Goal: Transaction & Acquisition: Purchase product/service

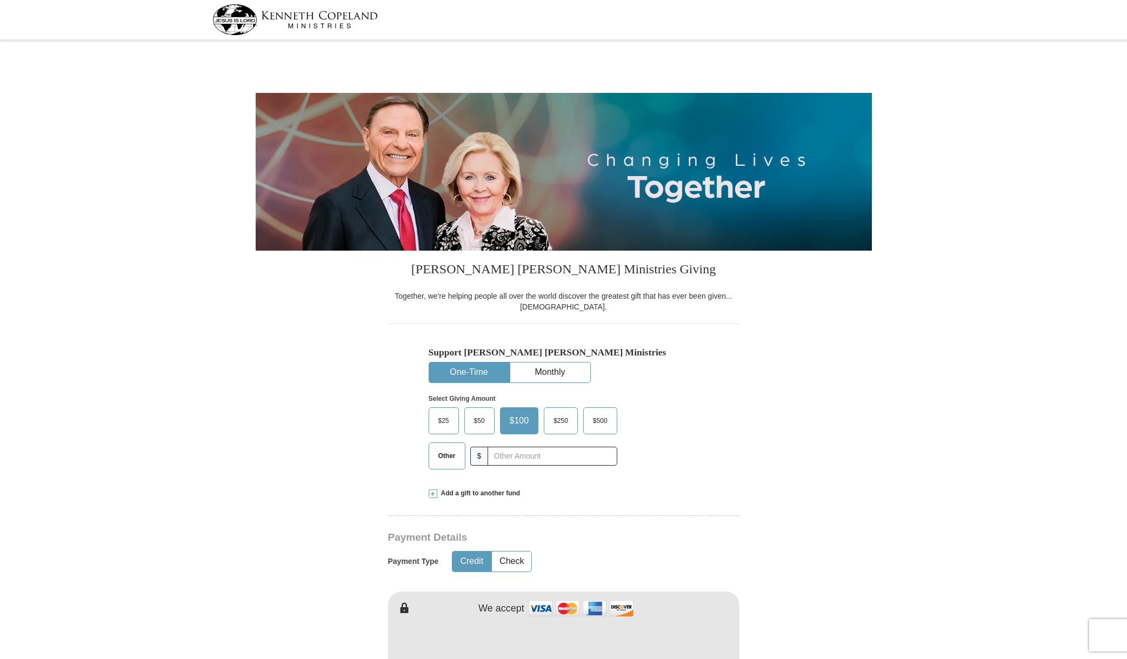
select select "VA"
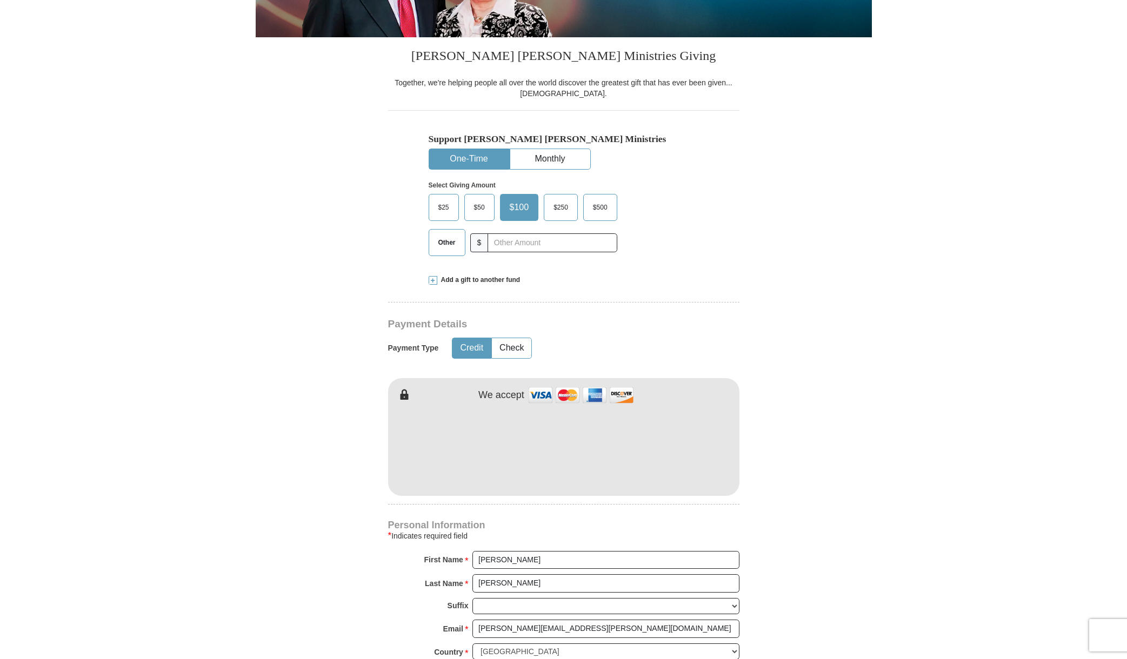
scroll to position [215, 0]
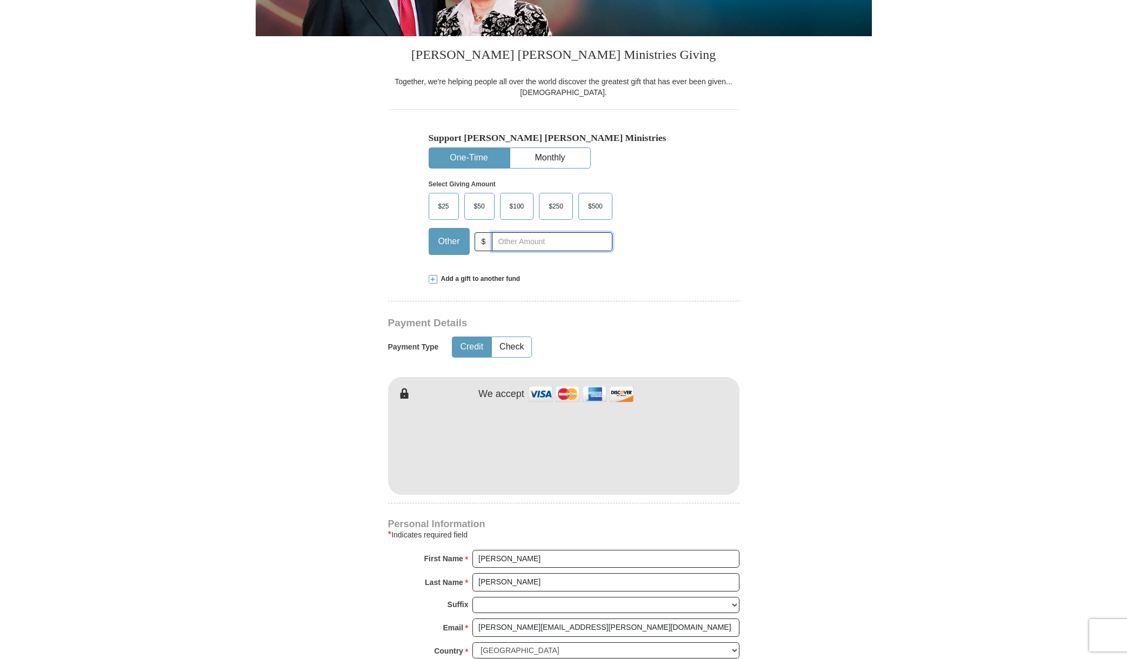
click at [525, 246] on input "text" at bounding box center [552, 241] width 120 height 19
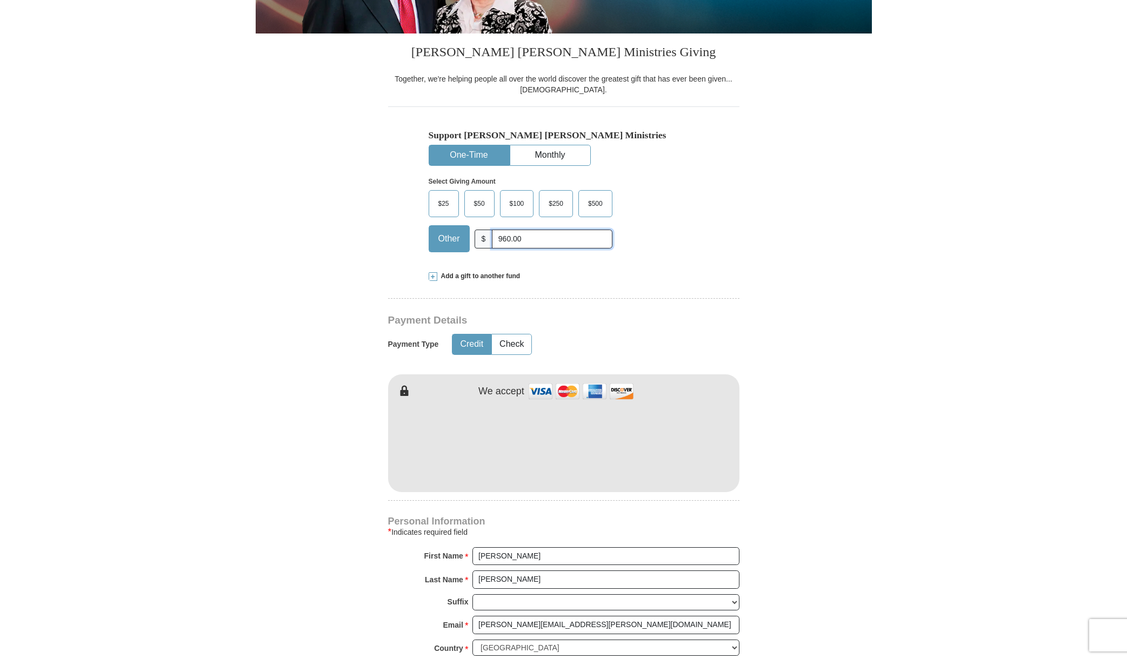
type input "960.00"
click at [870, 268] on form "[PERSON_NAME] [PERSON_NAME] Ministries Giving Together, we're helping people al…" at bounding box center [564, 412] width 616 height 1173
click at [507, 343] on button "Check" at bounding box center [511, 345] width 39 height 20
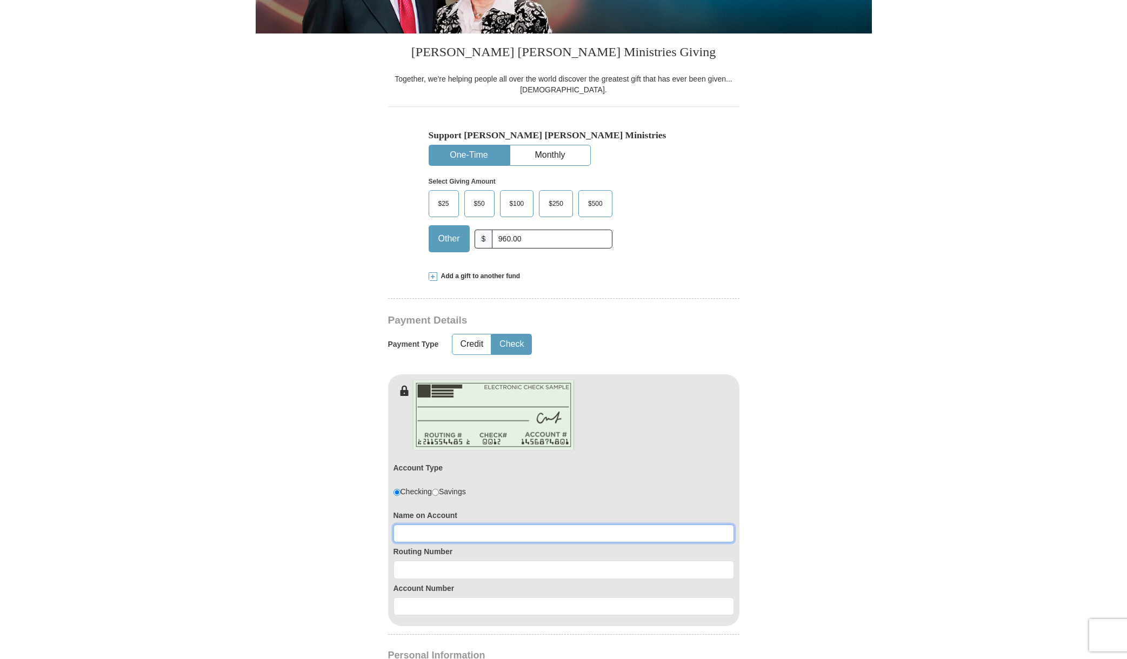
click at [446, 532] on input at bounding box center [563, 534] width 341 height 18
type input "[PERSON_NAME]"
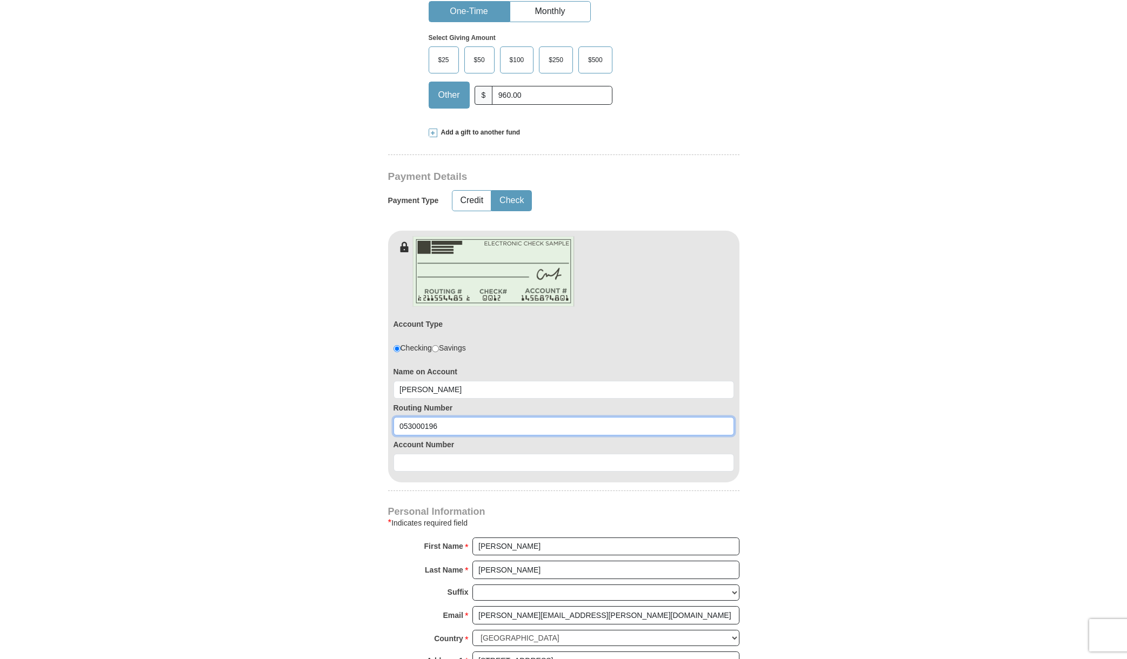
scroll to position [384, 0]
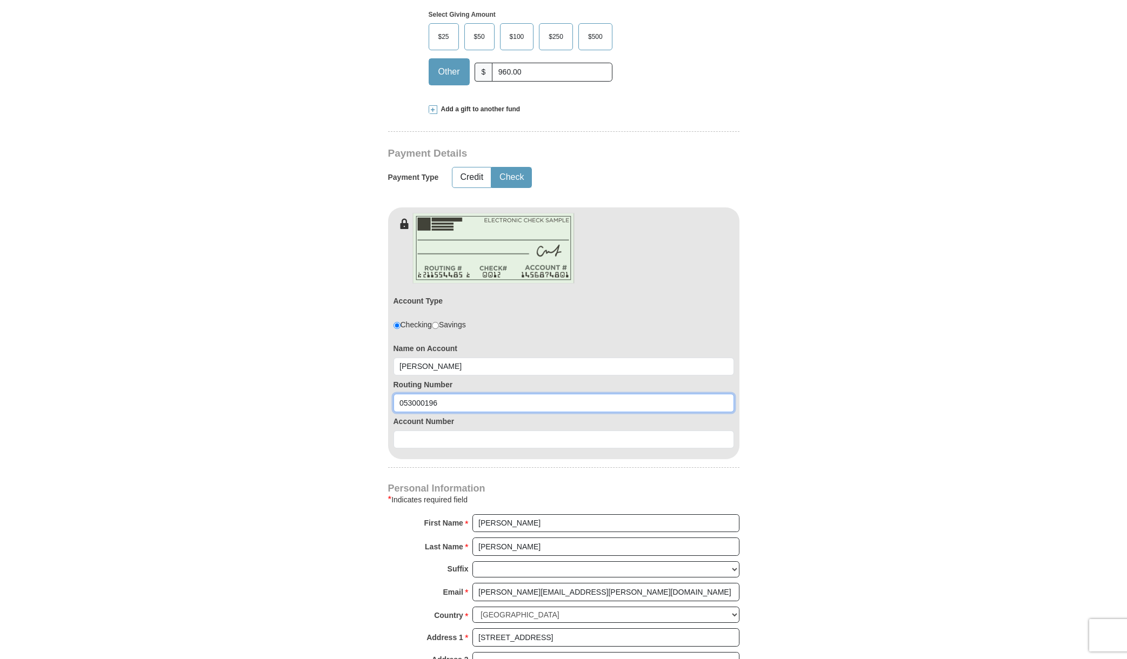
type input "053000196"
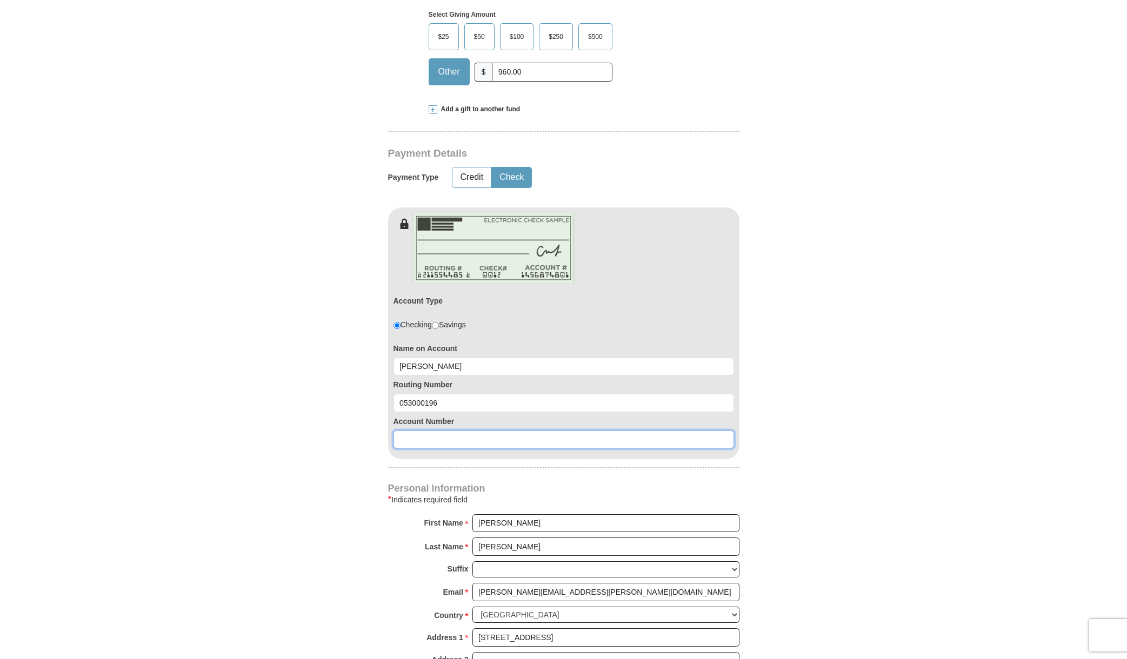
click at [491, 443] on input at bounding box center [563, 440] width 341 height 18
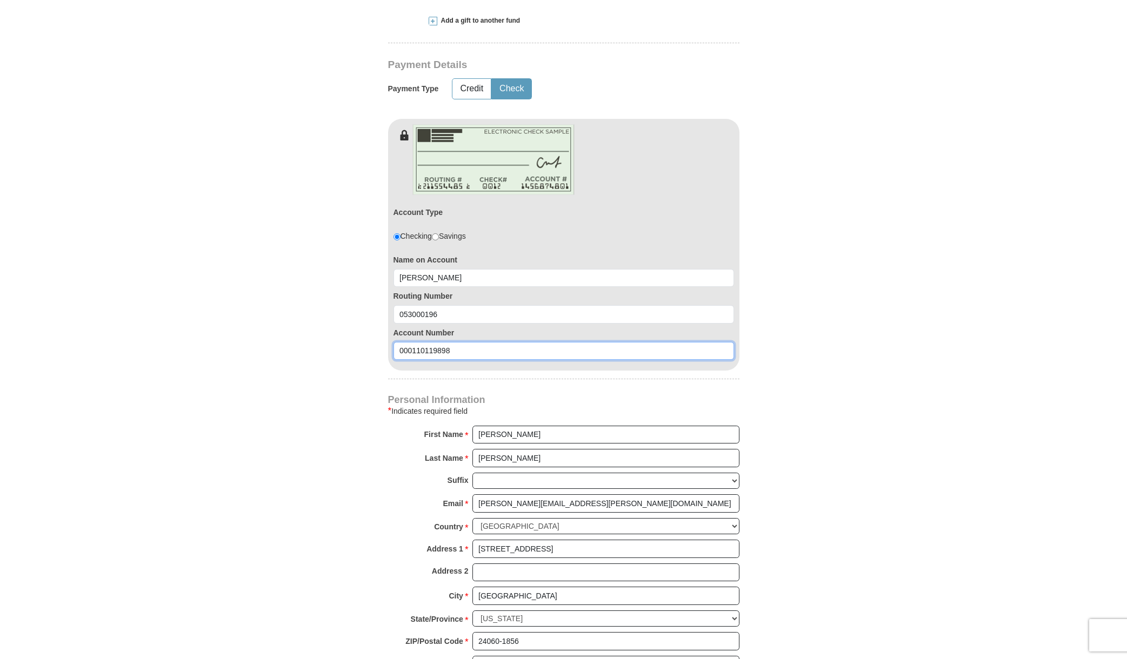
scroll to position [477, 0]
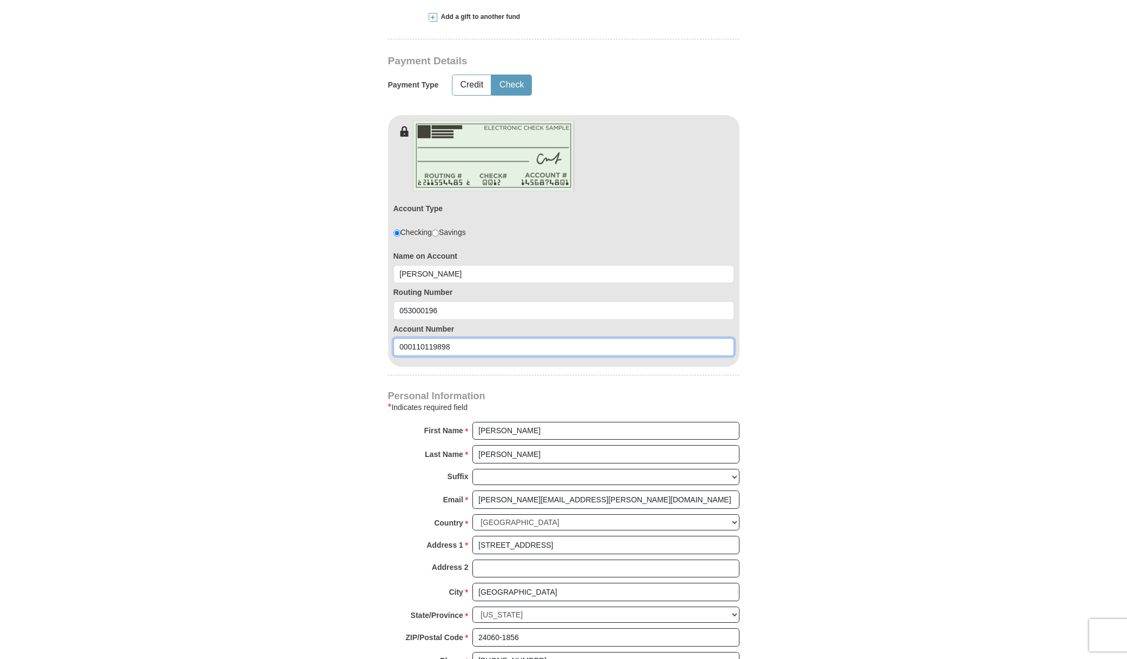
type input "000110119898"
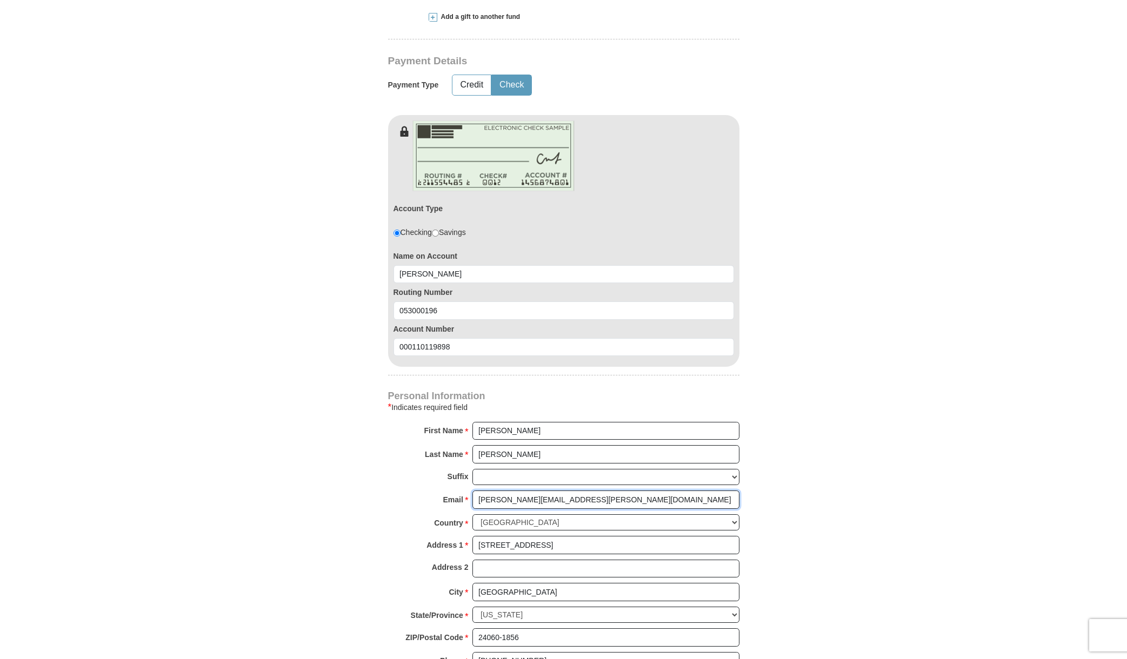
drag, startPoint x: 591, startPoint y: 499, endPoint x: 473, endPoint y: 493, distance: 118.0
click at [473, 493] on input "[PERSON_NAME][EMAIL_ADDRESS][PERSON_NAME][DOMAIN_NAME]" at bounding box center [605, 500] width 267 height 18
type input "[PERSON_NAME][EMAIL_ADDRESS][DOMAIN_NAME]"
click at [809, 477] on form "[PERSON_NAME] [PERSON_NAME] Ministries Giving Together, we're helping people al…" at bounding box center [564, 220] width 616 height 1307
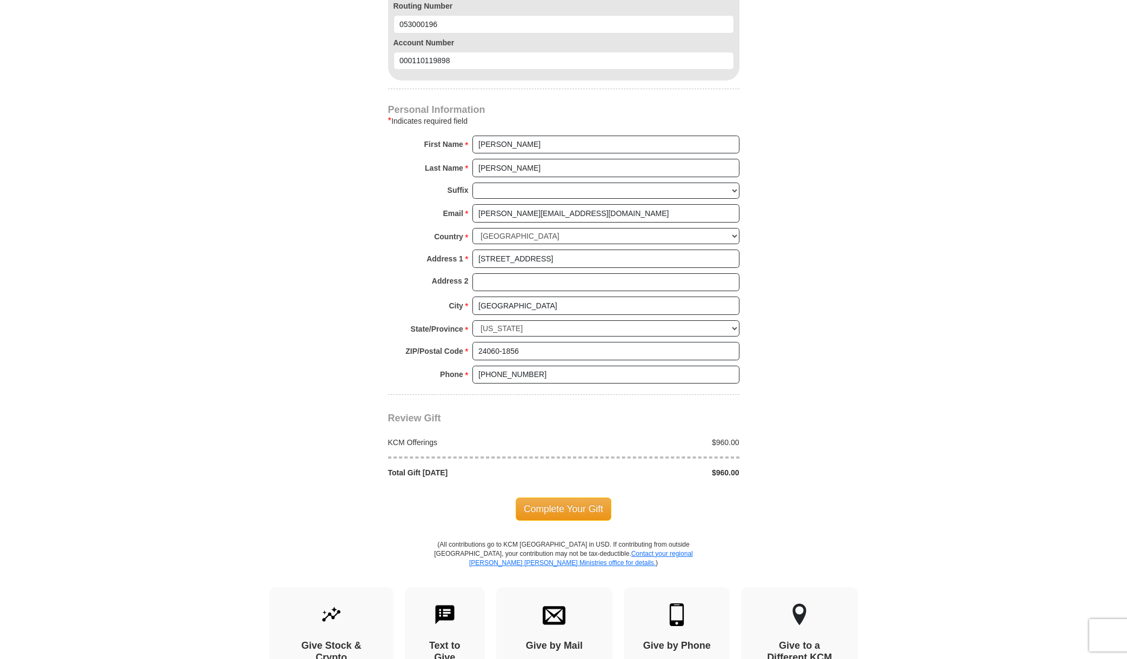
scroll to position [765, 0]
click at [582, 514] on span "Complete Your Gift" at bounding box center [564, 507] width 96 height 23
